Goal: Navigation & Orientation: Understand site structure

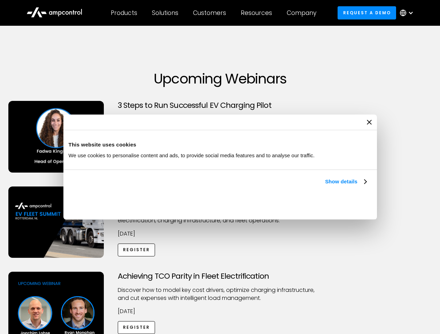
click at [325, 186] on link "Show details" at bounding box center [345, 182] width 41 height 8
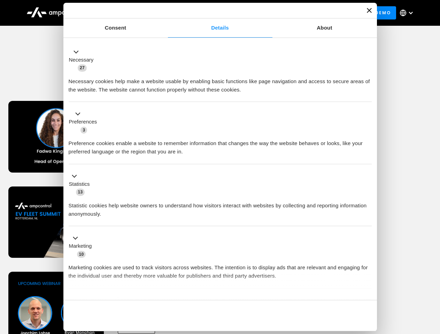
click at [367, 94] on div "Necessary cookies help make a website usable by enabling basic functions like p…" at bounding box center [220, 83] width 303 height 22
click at [432, 281] on div "Achieving TCO Parity in Fleet Electrification Discover how to model key cost dr…" at bounding box center [219, 326] width 437 height 109
click at [214, 13] on div "Customers" at bounding box center [209, 13] width 33 height 8
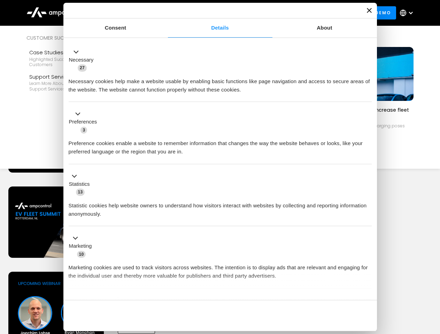
click at [124, 13] on div "Products" at bounding box center [124, 13] width 26 height 8
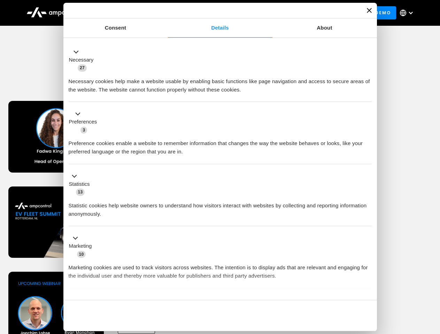
click at [165, 13] on div "Solutions" at bounding box center [165, 13] width 26 height 8
click at [211, 13] on div "Customers" at bounding box center [209, 13] width 33 height 8
click at [258, 13] on div "Resources" at bounding box center [256, 13] width 31 height 8
